Goal: Information Seeking & Learning: Check status

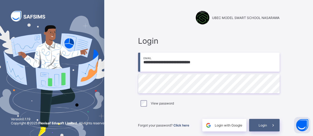
type input "**********"
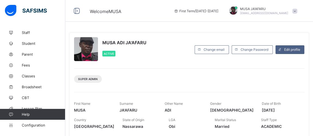
click at [29, 88] on span "Broadsheet" at bounding box center [44, 87] width 44 height 4
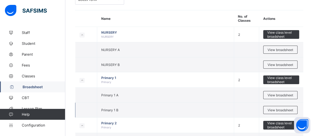
scroll to position [124, 0]
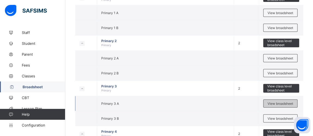
click at [279, 100] on div "View broadsheet" at bounding box center [280, 104] width 34 height 8
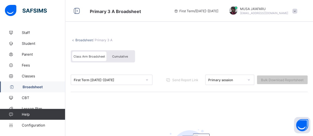
click at [27, 87] on span "Broadsheet" at bounding box center [44, 87] width 43 height 4
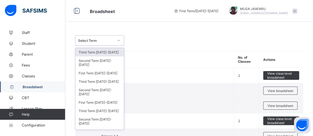
click at [116, 40] on div at bounding box center [118, 40] width 9 height 9
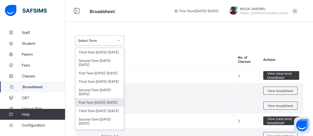
click at [84, 99] on div "First Term 2024-2025" at bounding box center [99, 103] width 48 height 8
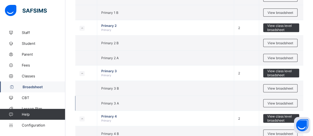
scroll to position [165, 0]
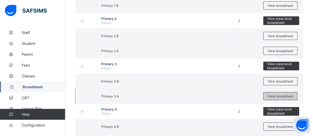
click at [283, 92] on div "View broadsheet" at bounding box center [280, 96] width 34 height 8
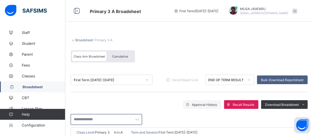
click at [83, 119] on input "text" at bounding box center [106, 120] width 71 height 10
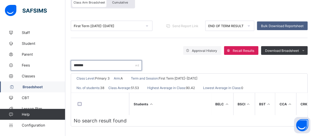
scroll to position [57, 0]
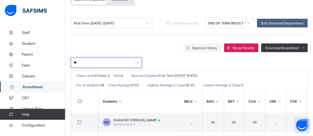
type input "*"
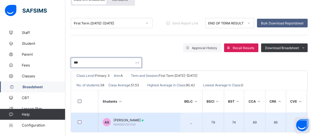
type input "***"
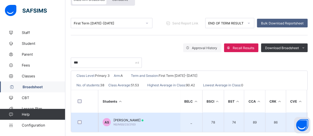
click at [132, 121] on span "[PERSON_NAME]" at bounding box center [128, 120] width 30 height 4
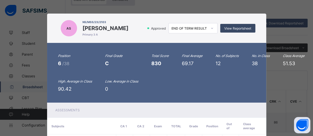
click at [239, 29] on span "View Reportsheet" at bounding box center [237, 28] width 27 height 4
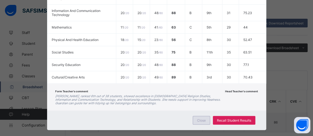
click at [204, 119] on span "Close" at bounding box center [201, 121] width 9 height 4
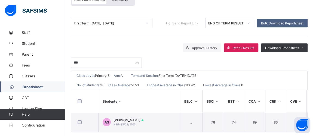
click at [146, 22] on icon at bounding box center [146, 22] width 3 height 5
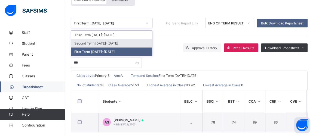
click at [105, 41] on div "Second Term 2024-2025" at bounding box center [111, 43] width 81 height 8
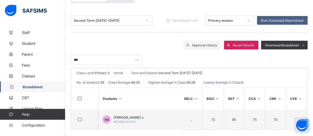
scroll to position [65, 0]
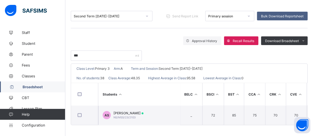
click at [113, 115] on div "AS ABIGIAL STEPHEN NS/MSS/23/2103" at bounding box center [123, 115] width 41 height 8
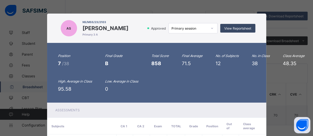
click at [248, 29] on span "View Reportsheet" at bounding box center [237, 28] width 27 height 4
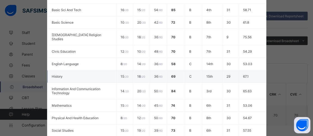
scroll to position [213, 0]
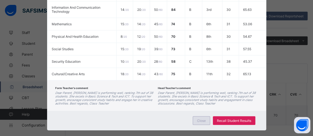
click at [203, 119] on span "Close" at bounding box center [201, 121] width 9 height 4
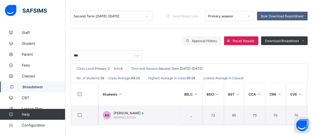
click at [145, 13] on icon at bounding box center [146, 15] width 3 height 5
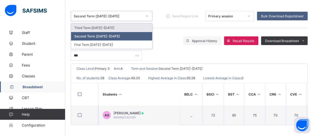
click at [133, 26] on div "Third Term 2024-2025" at bounding box center [111, 28] width 81 height 8
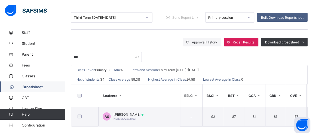
scroll to position [65, 0]
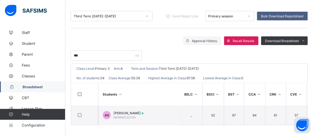
click at [119, 111] on span "ABIGIAL STEPHEN" at bounding box center [128, 113] width 30 height 4
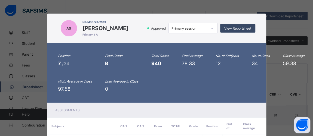
click at [226, 28] on span "View Reportsheet" at bounding box center [237, 28] width 27 height 4
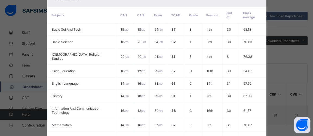
scroll to position [213, 0]
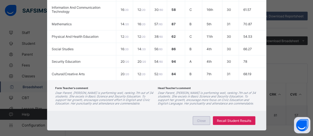
click at [200, 119] on span "Close" at bounding box center [201, 121] width 9 height 4
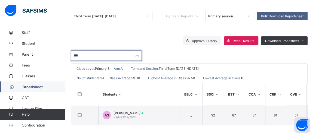
click at [85, 54] on input "***" at bounding box center [106, 56] width 71 height 10
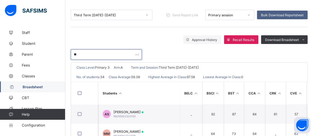
type input "*"
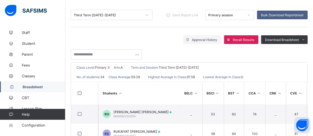
click at [21, 85] on link "Broadsheet" at bounding box center [32, 87] width 65 height 11
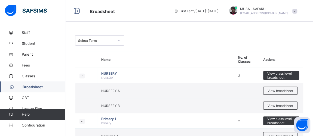
click at [98, 43] on div "Select Term" at bounding box center [94, 41] width 38 height 8
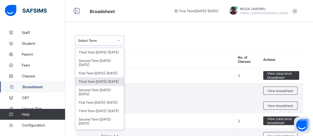
click at [92, 78] on div "Third Term 2024-2025" at bounding box center [99, 82] width 48 height 8
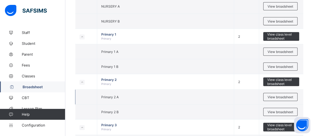
scroll to position [124, 0]
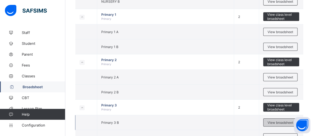
click at [279, 123] on span "View broadsheet" at bounding box center [281, 123] width 26 height 4
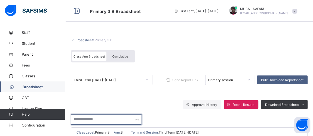
click at [77, 120] on input "text" at bounding box center [106, 120] width 71 height 10
type input "*"
click at [97, 120] on input "text" at bounding box center [106, 120] width 71 height 10
click at [113, 120] on input "text" at bounding box center [106, 120] width 71 height 10
click at [84, 121] on input "text" at bounding box center [106, 120] width 71 height 10
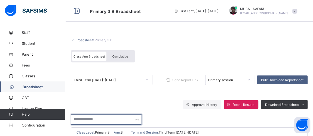
click at [111, 121] on input "text" at bounding box center [106, 120] width 71 height 10
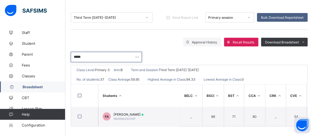
scroll to position [65, 0]
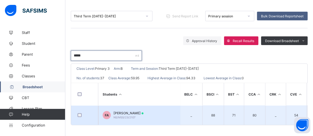
type input "*****"
click at [135, 111] on span "FATIMA SANDA ABUBAKAR" at bounding box center [128, 113] width 30 height 4
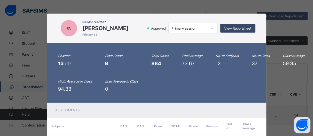
click at [231, 29] on span "View Reportsheet" at bounding box center [237, 28] width 27 height 4
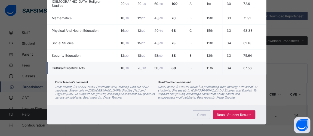
scroll to position [219, 0]
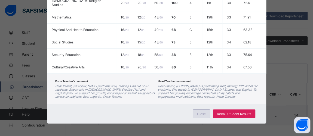
click at [205, 114] on div "Close" at bounding box center [201, 114] width 17 height 9
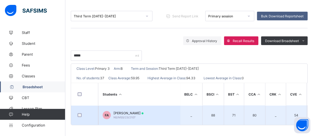
click at [136, 115] on div "FATIMA SANDA ABUBAKAR NS/MSS/23/2107" at bounding box center [128, 115] width 30 height 8
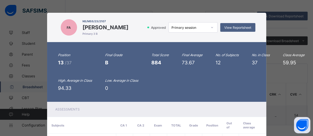
scroll to position [0, 0]
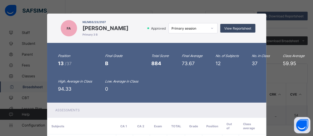
click at [238, 30] on span "View Reportsheet" at bounding box center [237, 28] width 27 height 4
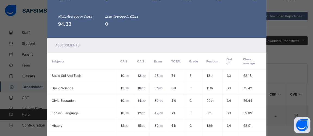
scroll to position [219, 0]
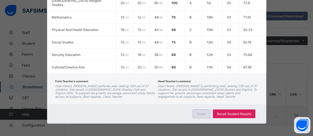
click at [195, 112] on div "Close" at bounding box center [201, 114] width 17 height 9
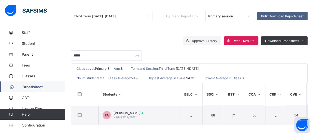
click at [39, 87] on span "Broadsheet" at bounding box center [44, 87] width 43 height 4
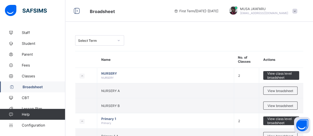
click at [108, 40] on div "Select Term" at bounding box center [96, 41] width 36 height 4
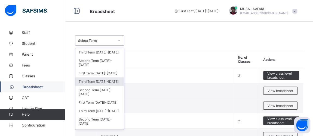
click at [88, 79] on div "Third Term 2024-2025" at bounding box center [99, 82] width 48 height 8
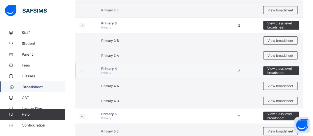
scroll to position [206, 0]
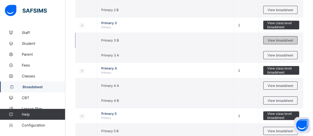
click at [290, 38] on span "View broadsheet" at bounding box center [281, 40] width 26 height 4
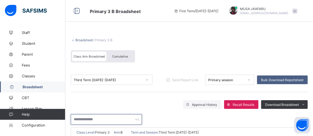
click at [89, 121] on input "text" at bounding box center [106, 120] width 71 height 10
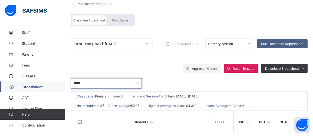
scroll to position [57, 0]
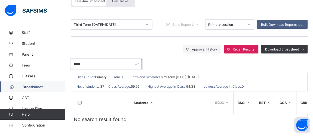
click at [97, 61] on input "*****" at bounding box center [106, 64] width 71 height 10
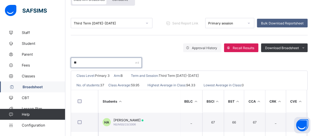
type input "*"
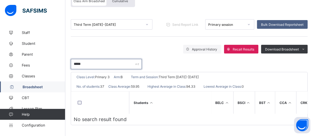
click at [88, 62] on input "*****" at bounding box center [106, 64] width 71 height 10
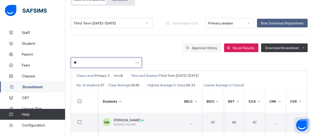
type input "*"
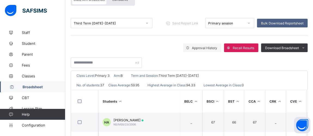
click at [26, 90] on link "Broadsheet" at bounding box center [32, 87] width 65 height 11
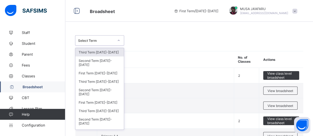
click at [93, 41] on div "Select Term" at bounding box center [96, 41] width 36 height 4
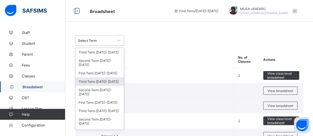
click at [88, 78] on div "Third Term 2024-2025" at bounding box center [99, 82] width 48 height 8
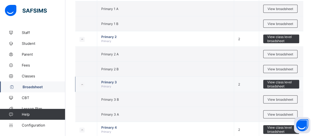
scroll to position [165, 0]
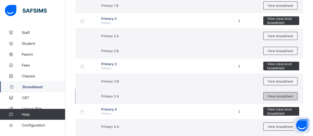
click at [277, 97] on div "View broadsheet" at bounding box center [280, 96] width 34 height 8
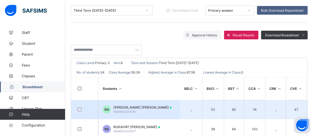
scroll to position [82, 0]
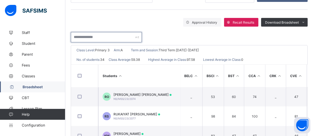
click at [97, 39] on input "text" at bounding box center [106, 37] width 71 height 10
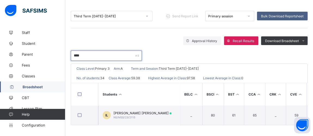
scroll to position [65, 0]
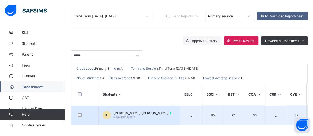
click at [121, 112] on span "ISMAIL ABAWA LAWAN" at bounding box center [142, 113] width 58 height 4
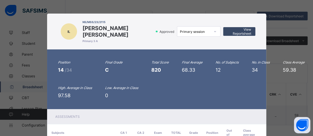
click at [231, 30] on span "View Reportsheet" at bounding box center [239, 31] width 24 height 8
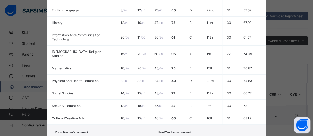
scroll to position [213, 0]
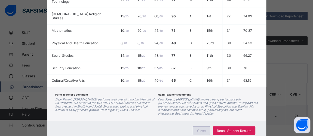
click at [199, 127] on div "Close" at bounding box center [201, 131] width 17 height 9
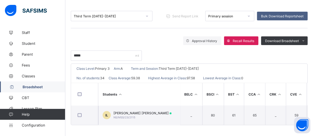
click at [104, 48] on div "*****" at bounding box center [189, 53] width 237 height 16
click at [102, 52] on input "*****" at bounding box center [106, 56] width 71 height 10
type input "*"
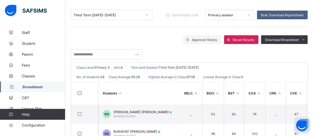
click at [36, 88] on span "Broadsheet" at bounding box center [44, 87] width 43 height 4
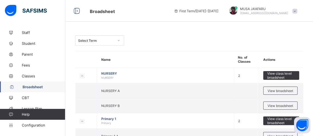
click at [116, 41] on div at bounding box center [118, 40] width 9 height 9
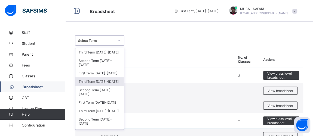
click at [95, 78] on div "Third Term 2024-2025" at bounding box center [99, 82] width 48 height 8
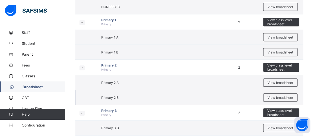
scroll to position [124, 0]
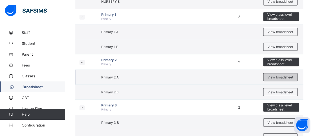
click at [283, 75] on span "View broadsheet" at bounding box center [281, 77] width 26 height 4
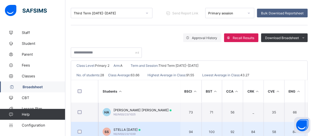
scroll to position [82, 0]
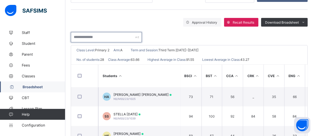
click at [94, 35] on input "text" at bounding box center [106, 37] width 71 height 10
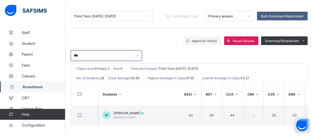
scroll to position [65, 0]
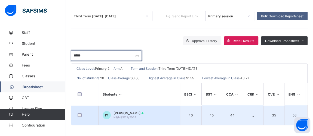
type input "*****"
click at [126, 113] on span "IBRAHIM SAIDU YUSUF" at bounding box center [128, 113] width 30 height 4
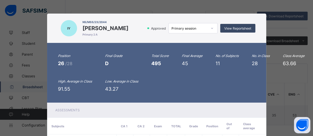
click at [222, 28] on div "View Reportsheet" at bounding box center [237, 28] width 35 height 9
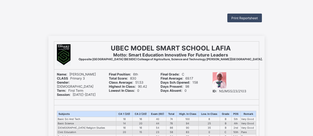
click at [240, 18] on span "Print Reportsheet" at bounding box center [244, 18] width 26 height 4
click at [240, 16] on span "Print Reportsheet" at bounding box center [244, 18] width 26 height 4
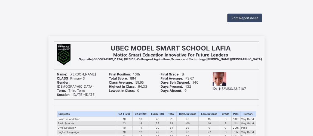
click at [252, 19] on span "Print Reportsheet" at bounding box center [244, 18] width 26 height 4
click at [244, 14] on div "Print Reportsheet" at bounding box center [244, 18] width 35 height 9
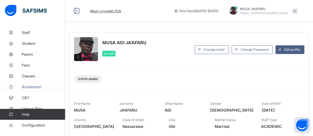
click at [31, 88] on span "Broadsheet" at bounding box center [44, 87] width 44 height 4
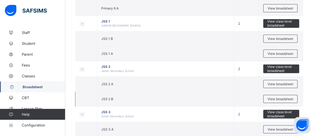
scroll to position [371, 0]
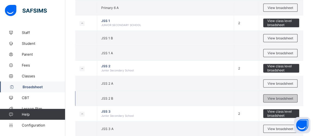
click at [281, 97] on span "View broadsheet" at bounding box center [281, 99] width 26 height 4
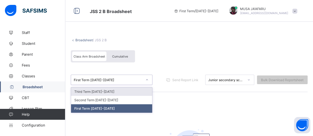
click at [146, 79] on icon at bounding box center [146, 79] width 3 height 5
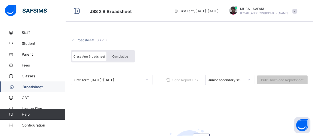
click at [31, 88] on span "Broadsheet" at bounding box center [44, 87] width 43 height 4
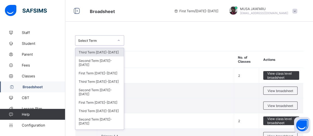
click at [105, 40] on div "Select Term" at bounding box center [96, 41] width 36 height 4
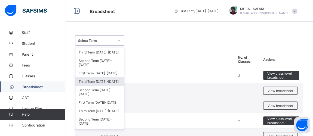
click at [87, 78] on div "Third Term 2024-2025" at bounding box center [99, 82] width 48 height 8
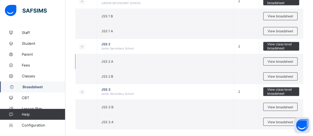
scroll to position [412, 0]
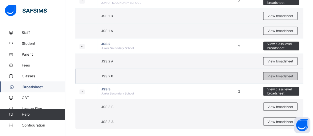
click at [273, 74] on span "View broadsheet" at bounding box center [281, 76] width 26 height 4
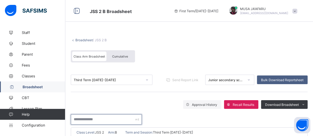
click at [95, 118] on input "text" at bounding box center [106, 120] width 71 height 10
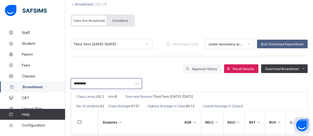
scroll to position [65, 0]
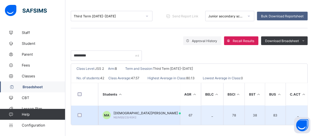
click at [143, 114] on div "MUHAMMED ABDULRAUFF ABUBAKAR NS/MSS/23/4042" at bounding box center [146, 115] width 67 height 8
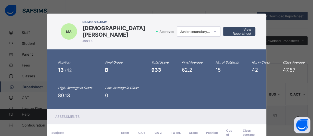
click at [226, 31] on div "View Reportsheet" at bounding box center [239, 31] width 32 height 9
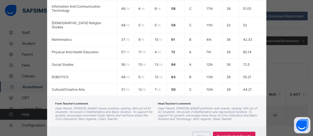
scroll to position [256, 0]
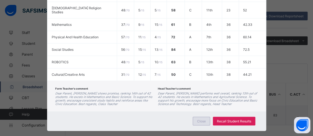
click at [197, 119] on span "Close" at bounding box center [201, 121] width 9 height 4
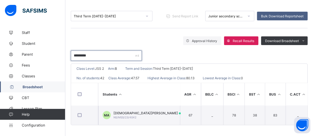
click at [98, 53] on input "*********" at bounding box center [106, 56] width 71 height 10
type input "*"
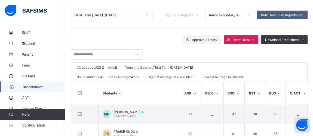
click at [39, 87] on span "Broadsheet" at bounding box center [44, 87] width 43 height 4
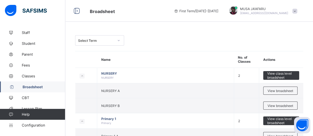
click at [98, 41] on div "Select Term" at bounding box center [96, 41] width 36 height 4
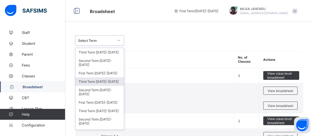
click at [91, 78] on div "Third Term 2024-2025" at bounding box center [99, 82] width 48 height 8
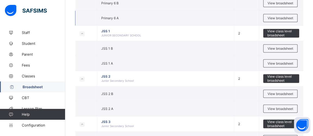
scroll to position [412, 0]
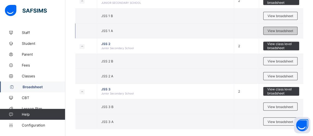
click at [277, 29] on span "View broadsheet" at bounding box center [281, 31] width 26 height 4
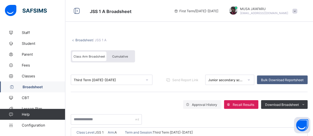
scroll to position [41, 0]
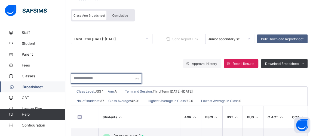
click at [100, 78] on input "text" at bounding box center [106, 78] width 71 height 10
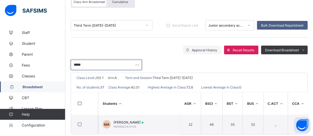
scroll to position [65, 0]
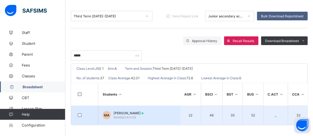
click at [138, 111] on span "Mohammed Adamu" at bounding box center [128, 113] width 30 height 4
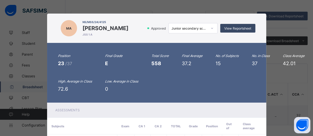
click at [236, 29] on span "View Reportsheet" at bounding box center [237, 28] width 27 height 4
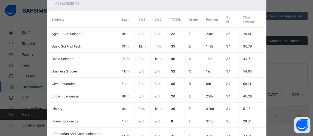
scroll to position [246, 0]
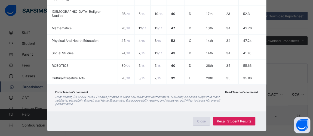
click at [195, 117] on div "Close" at bounding box center [201, 121] width 17 height 9
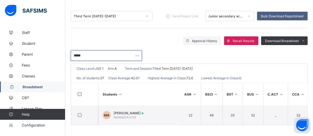
click at [93, 52] on input "*****" at bounding box center [106, 56] width 71 height 10
type input "*"
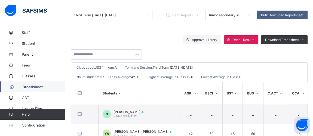
click at [30, 88] on span "Broadsheet" at bounding box center [44, 87] width 43 height 4
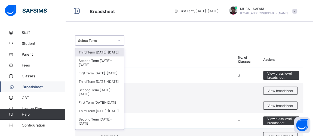
click at [86, 42] on div "Select Term" at bounding box center [94, 41] width 38 height 8
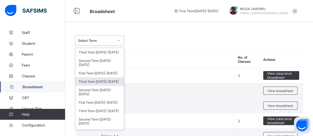
click at [84, 78] on div "Third Term 2024-2025" at bounding box center [99, 82] width 48 height 8
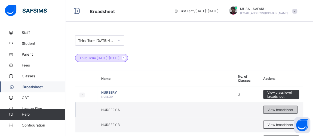
click at [286, 108] on span "View broadsheet" at bounding box center [281, 110] width 26 height 4
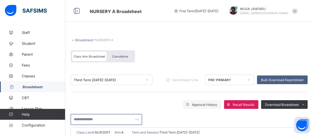
click at [90, 116] on input "text" at bounding box center [106, 120] width 71 height 10
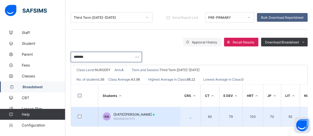
scroll to position [65, 0]
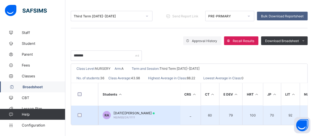
click at [130, 112] on span "Ramadan Ali Adamu" at bounding box center [133, 113] width 41 height 4
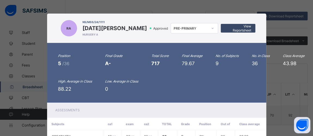
click at [243, 29] on span "View Reportsheet" at bounding box center [238, 28] width 26 height 8
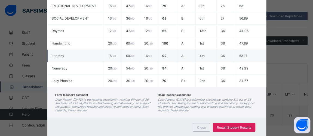
scroll to position [165, 0]
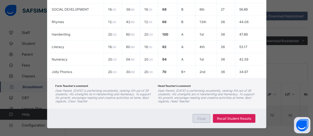
click at [200, 118] on span "Close" at bounding box center [201, 119] width 9 height 4
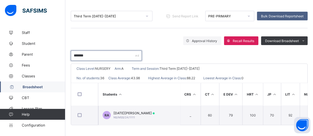
click at [93, 54] on input "*******" at bounding box center [106, 56] width 71 height 10
type input "*"
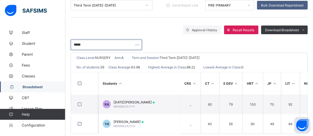
scroll to position [85, 0]
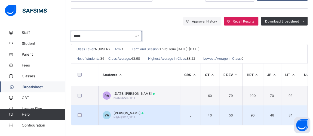
type input "*****"
click at [126, 111] on span "Yahaya Adamu" at bounding box center [128, 113] width 30 height 4
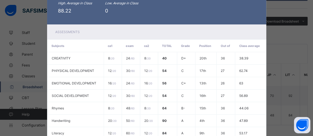
scroll to position [0, 0]
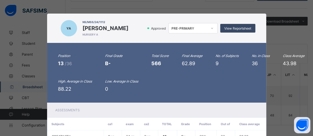
click at [236, 30] on div "View Reportsheet" at bounding box center [237, 28] width 35 height 9
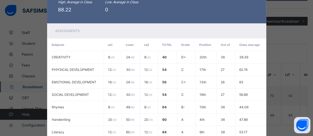
scroll to position [168, 0]
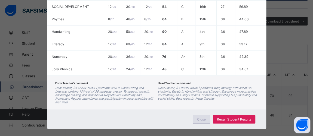
click at [199, 118] on span "Close" at bounding box center [201, 120] width 9 height 4
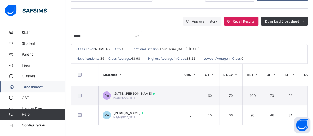
click at [31, 87] on span "Broadsheet" at bounding box center [44, 87] width 43 height 4
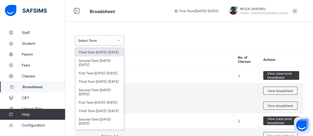
click at [117, 41] on div at bounding box center [118, 40] width 9 height 9
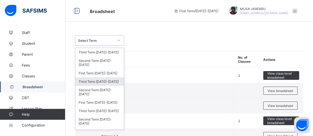
click at [84, 78] on div "Third Term 2024-2025" at bounding box center [99, 82] width 48 height 8
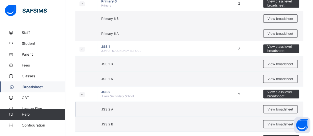
scroll to position [371, 0]
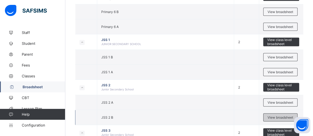
click at [293, 116] on span "View broadsheet" at bounding box center [281, 118] width 26 height 4
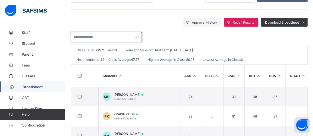
click at [105, 38] on input "text" at bounding box center [106, 37] width 71 height 10
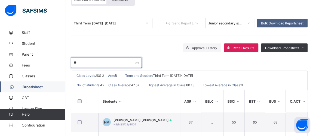
scroll to position [82, 0]
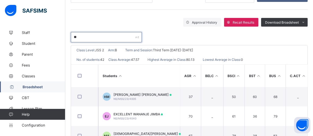
type input "*"
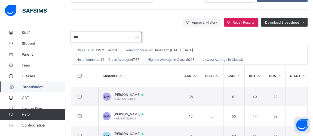
scroll to position [65, 0]
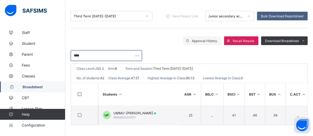
click at [92, 52] on input "****" at bounding box center [106, 56] width 71 height 10
type input "*"
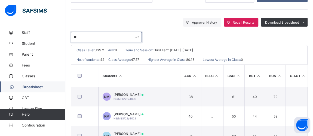
type input "*"
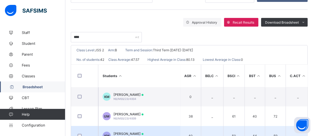
click at [127, 133] on span "KHADIJAT UMAR MUSA" at bounding box center [128, 134] width 30 height 4
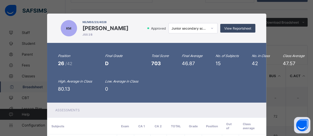
click at [232, 27] on span "View Reportsheet" at bounding box center [237, 28] width 27 height 4
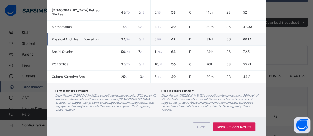
scroll to position [249, 0]
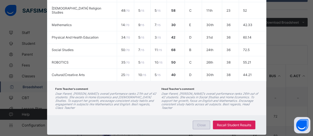
click at [198, 121] on div "Close" at bounding box center [201, 125] width 17 height 9
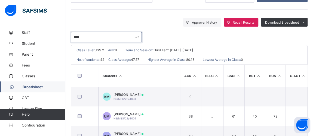
click at [95, 36] on input "****" at bounding box center [106, 37] width 71 height 10
type input "*"
click at [98, 35] on input "text" at bounding box center [106, 37] width 71 height 10
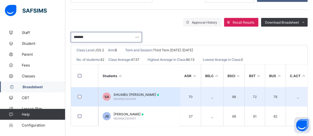
type input "*******"
click at [130, 97] on span "NS/MSS/23/4018" at bounding box center [124, 98] width 22 height 3
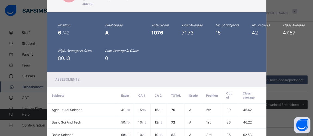
scroll to position [0, 0]
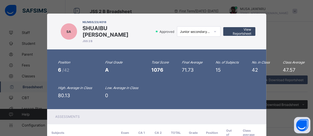
click at [241, 28] on span "View Reportsheet" at bounding box center [239, 31] width 24 height 8
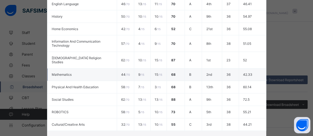
scroll to position [249, 0]
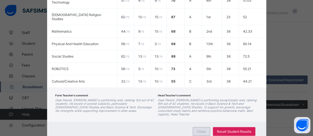
click at [194, 127] on div "Close" at bounding box center [201, 131] width 17 height 9
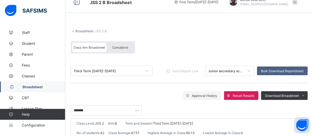
scroll to position [41, 0]
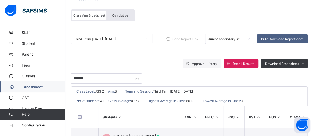
click at [24, 85] on span "Broadsheet" at bounding box center [44, 87] width 43 height 4
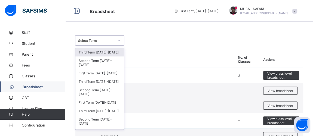
click at [112, 43] on div "Select Term" at bounding box center [94, 41] width 38 height 8
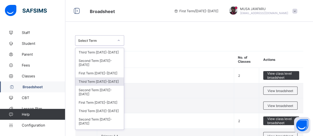
click at [94, 78] on div "Third Term 2024-2025" at bounding box center [99, 82] width 48 height 8
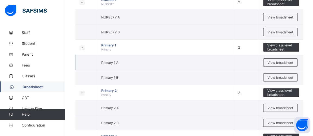
scroll to position [124, 0]
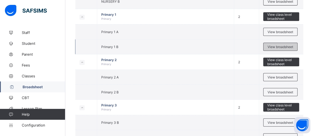
click at [293, 45] on span "View broadsheet" at bounding box center [281, 47] width 26 height 4
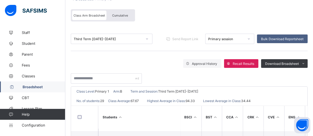
scroll to position [82, 0]
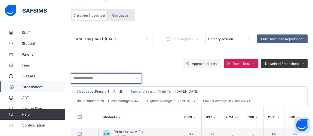
click at [107, 79] on input "text" at bounding box center [106, 78] width 71 height 10
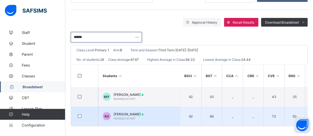
type input "******"
click at [132, 113] on span "KARIMA MADAKI UMAR" at bounding box center [128, 114] width 30 height 4
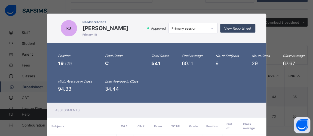
click at [238, 28] on span "View Reportsheet" at bounding box center [237, 28] width 27 height 4
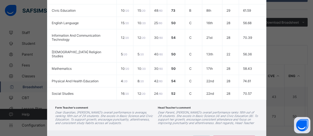
scroll to position [165, 0]
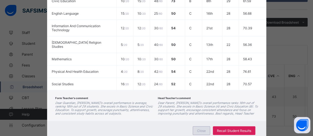
click at [198, 129] on span "Close" at bounding box center [201, 131] width 9 height 4
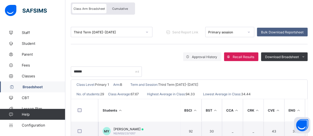
scroll to position [41, 0]
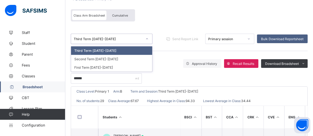
click at [146, 39] on icon at bounding box center [146, 38] width 3 height 5
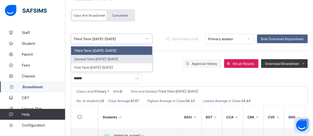
click at [112, 56] on div "Second Term 2024-2025" at bounding box center [111, 59] width 81 height 8
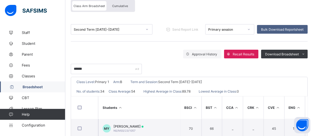
scroll to position [85, 0]
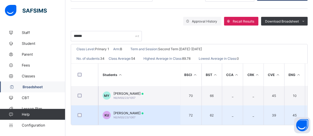
click at [122, 113] on span "KARIMA MADAKI UMAR" at bounding box center [128, 113] width 30 height 4
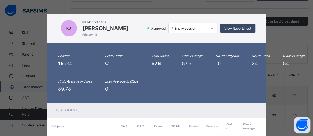
click at [224, 26] on span "View Reportsheet" at bounding box center [237, 28] width 27 height 4
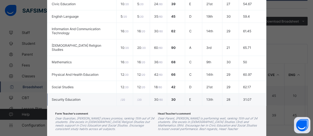
scroll to position [188, 0]
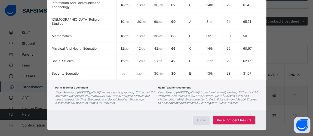
click at [199, 118] on span "Close" at bounding box center [201, 120] width 9 height 4
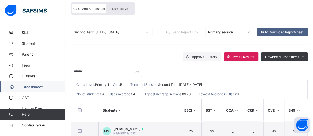
scroll to position [43, 0]
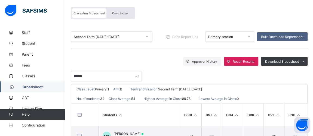
click at [133, 37] on div "Second Term 2024-2025" at bounding box center [108, 37] width 69 height 4
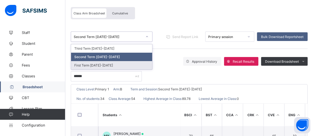
click at [99, 66] on div "First Term 2024-2025" at bounding box center [111, 65] width 81 height 8
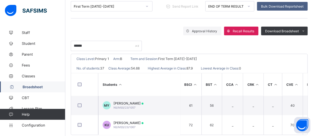
scroll to position [85, 0]
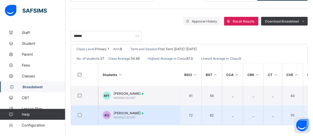
click at [119, 116] on span "NS/MSS/23/1067" at bounding box center [124, 117] width 22 height 3
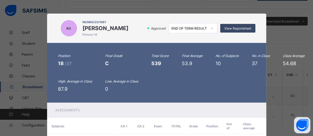
click at [237, 26] on span "View Reportsheet" at bounding box center [237, 28] width 27 height 4
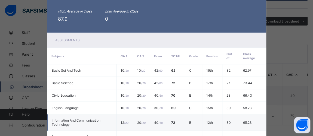
scroll to position [174, 0]
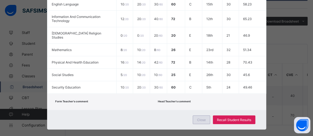
click at [199, 116] on div "Close" at bounding box center [201, 120] width 17 height 9
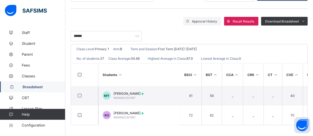
click at [32, 88] on span "Broadsheet" at bounding box center [44, 87] width 43 height 4
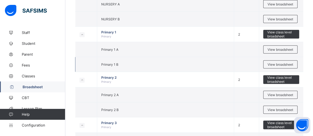
scroll to position [124, 0]
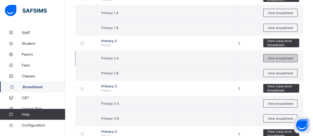
click at [276, 56] on span "View broadsheet" at bounding box center [281, 58] width 26 height 4
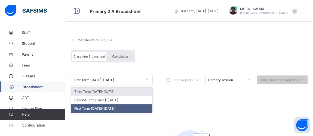
click at [106, 78] on div "First Term 2025-2026" at bounding box center [108, 80] width 69 height 4
click at [26, 87] on span "Broadsheet" at bounding box center [44, 87] width 43 height 4
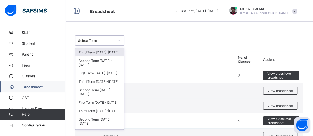
click at [109, 40] on div "Select Term" at bounding box center [96, 41] width 36 height 4
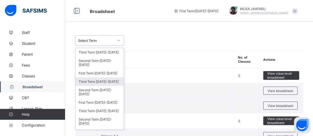
click at [94, 78] on div "Third Term 2024-2025" at bounding box center [99, 82] width 48 height 8
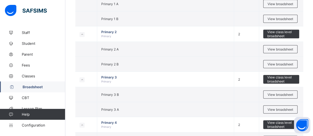
scroll to position [206, 0]
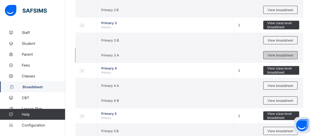
click at [288, 53] on span "View broadsheet" at bounding box center [281, 55] width 26 height 4
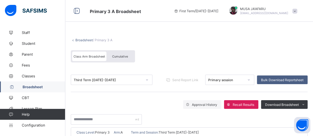
click at [88, 76] on div "Third Term 2024-2025" at bounding box center [106, 80] width 71 height 8
drag, startPoint x: 185, startPoint y: 90, endPoint x: 176, endPoint y: 97, distance: 11.6
click at [184, 91] on div "Third Term 2024-2025 Send Report Link Primary session Bulk Download Reportsheet" at bounding box center [189, 80] width 237 height 24
click at [76, 120] on input "text" at bounding box center [106, 120] width 71 height 10
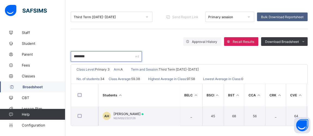
scroll to position [65, 0]
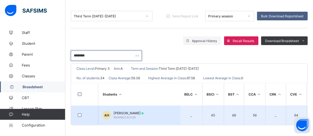
type input "********"
click at [126, 112] on span "[PERSON_NAME]" at bounding box center [128, 113] width 30 height 4
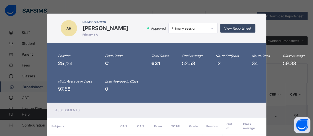
click at [231, 31] on div "View Reportsheet" at bounding box center [237, 28] width 35 height 9
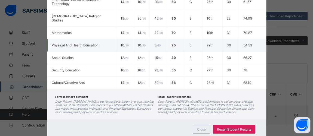
scroll to position [213, 0]
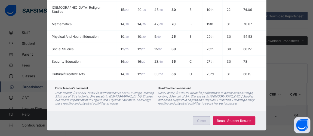
click at [200, 119] on span "Close" at bounding box center [201, 121] width 9 height 4
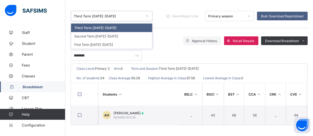
click at [97, 12] on div "Third Term 2024-2025" at bounding box center [106, 16] width 71 height 8
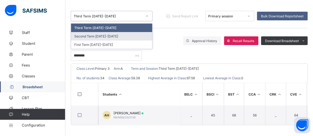
click at [89, 35] on div "Second Term 2024-2025" at bounding box center [111, 36] width 81 height 8
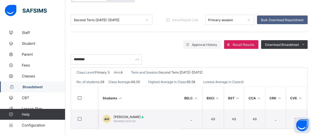
scroll to position [65, 0]
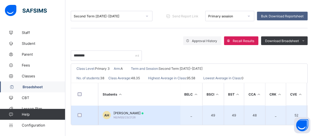
click at [135, 111] on span "[PERSON_NAME]" at bounding box center [128, 113] width 30 height 4
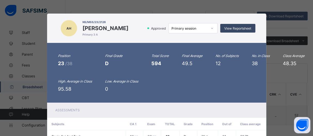
click at [229, 24] on div "View Reportsheet" at bounding box center [237, 28] width 35 height 9
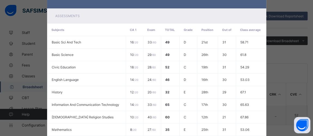
scroll to position [205, 0]
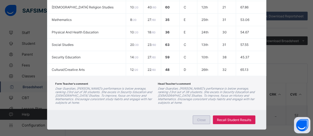
click at [204, 118] on span "Close" at bounding box center [201, 120] width 9 height 4
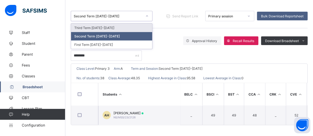
click at [95, 14] on div "Second Term 2024-2025" at bounding box center [108, 16] width 69 height 4
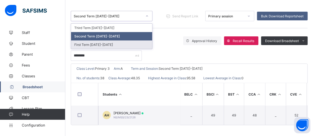
click at [94, 44] on div "First Term 2024-2025" at bounding box center [111, 45] width 81 height 8
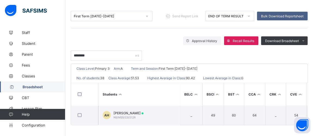
scroll to position [65, 0]
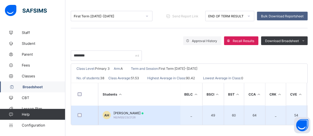
click at [134, 109] on td "AH AMINA HUSSAINI NS/MSS/23/2126" at bounding box center [139, 116] width 82 height 20
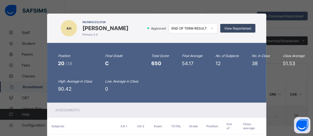
click at [226, 28] on span "View Reportsheet" at bounding box center [237, 28] width 27 height 4
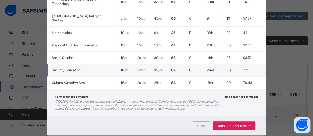
scroll to position [209, 0]
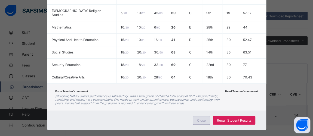
click at [199, 119] on span "Close" at bounding box center [201, 121] width 9 height 4
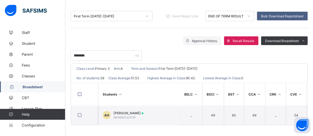
click at [32, 91] on link "Broadsheet" at bounding box center [32, 87] width 65 height 11
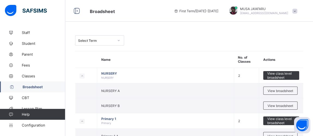
click at [93, 41] on div "Select Term" at bounding box center [96, 41] width 36 height 4
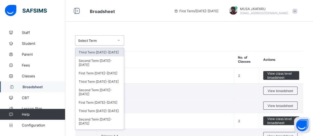
click at [82, 53] on div "Third Term 2025-2026" at bounding box center [99, 52] width 48 height 8
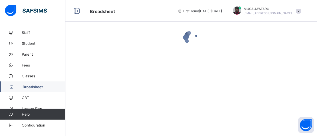
click at [26, 86] on span "Broadsheet" at bounding box center [44, 87] width 43 height 4
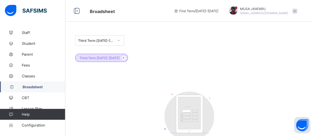
click at [30, 86] on span "Broadsheet" at bounding box center [44, 87] width 43 height 4
click at [117, 41] on icon at bounding box center [118, 40] width 3 height 5
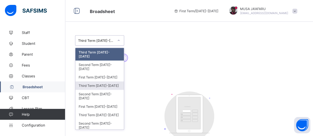
click at [88, 82] on div "Third Term 2024-2025" at bounding box center [99, 86] width 48 height 8
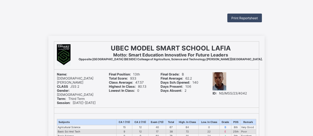
click at [246, 17] on span "Print Reportsheet" at bounding box center [244, 18] width 26 height 4
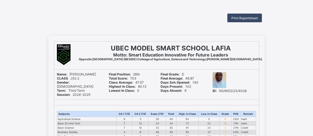
drag, startPoint x: 255, startPoint y: 19, endPoint x: 259, endPoint y: 20, distance: 4.8
click at [255, 19] on span "Print Reportsheet" at bounding box center [244, 18] width 26 height 4
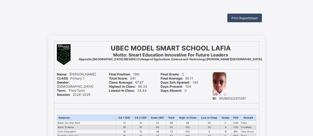
click at [250, 19] on span "Print Reportsheet" at bounding box center [244, 18] width 26 height 4
click at [244, 16] on span "Print Reportsheet" at bounding box center [244, 18] width 26 height 4
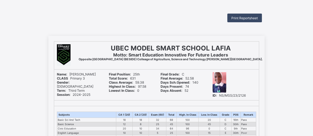
click at [246, 16] on span "Print Reportsheet" at bounding box center [244, 18] width 26 height 4
click at [245, 17] on span "Print Reportsheet" at bounding box center [244, 18] width 26 height 4
